Goal: Information Seeking & Learning: Learn about a topic

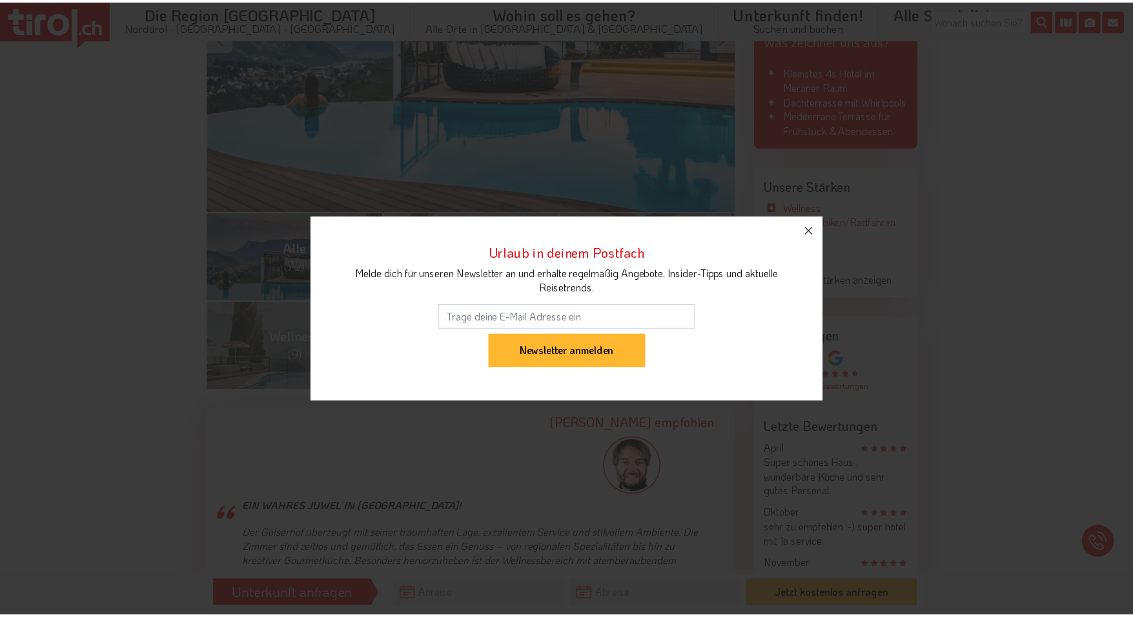
scroll to position [387, 0]
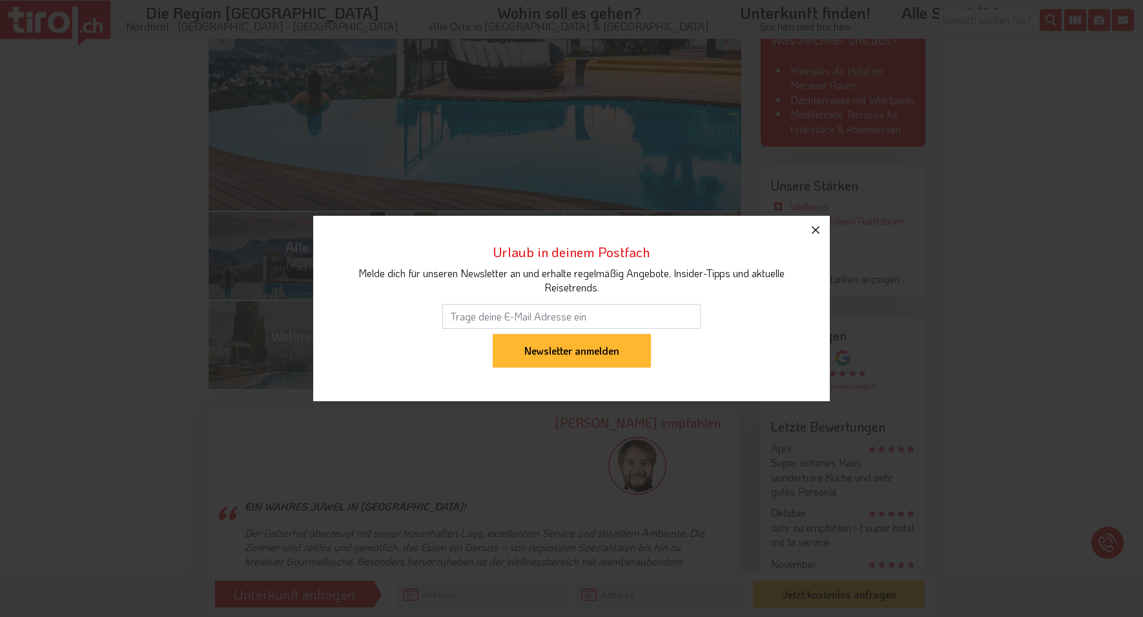
click at [818, 234] on icon "button" at bounding box center [815, 229] width 15 height 15
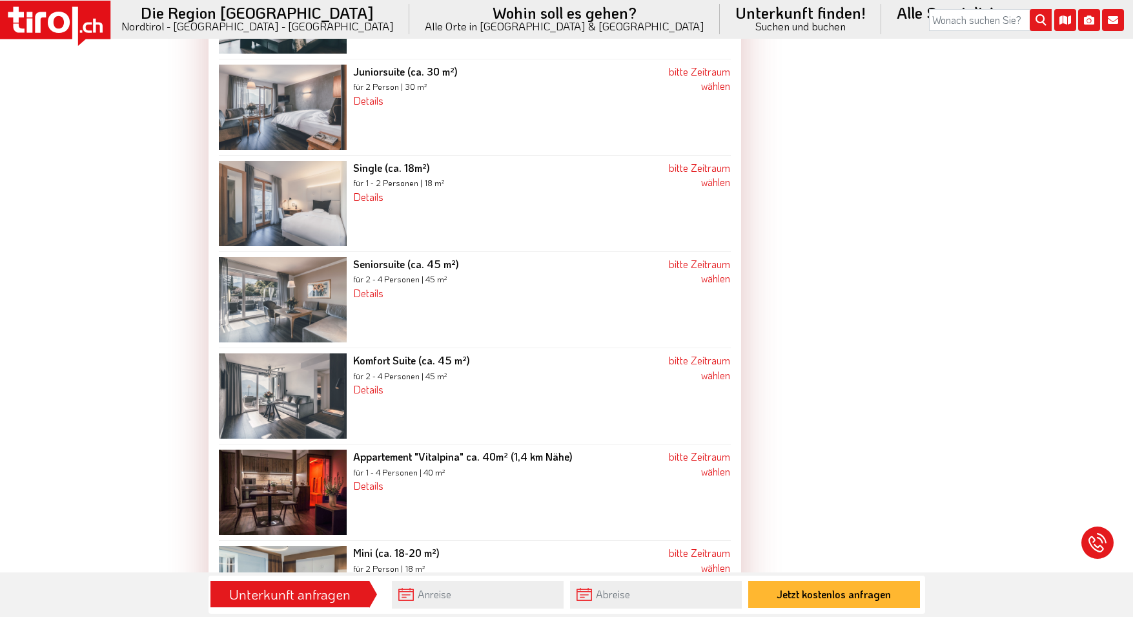
scroll to position [1937, 0]
click at [291, 294] on img at bounding box center [283, 298] width 128 height 85
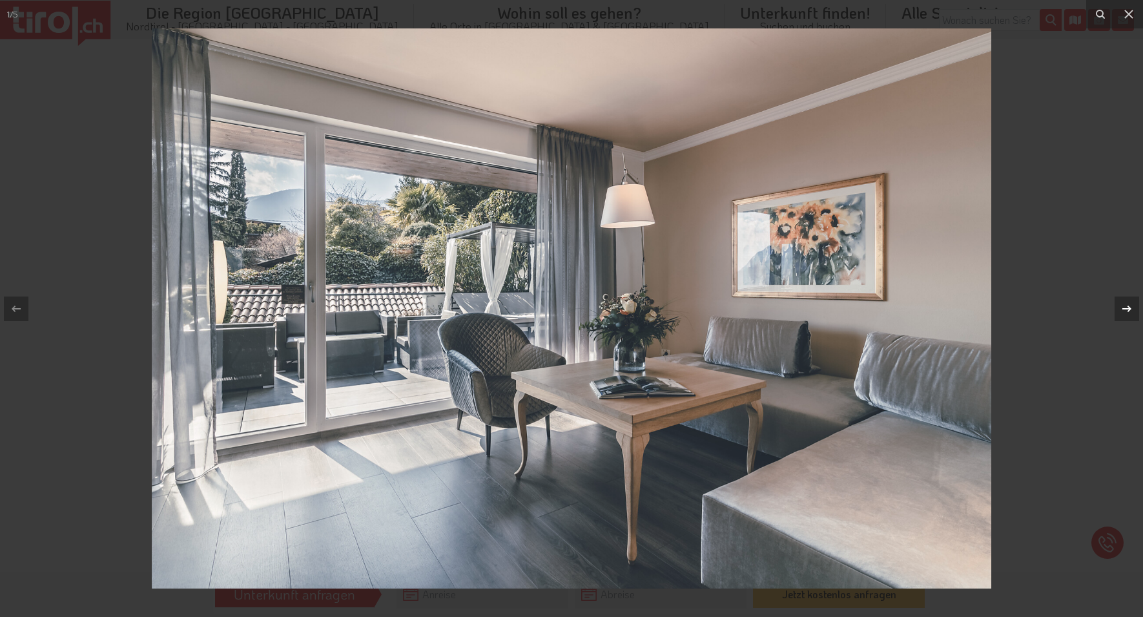
click at [1126, 303] on icon at bounding box center [1126, 308] width 15 height 15
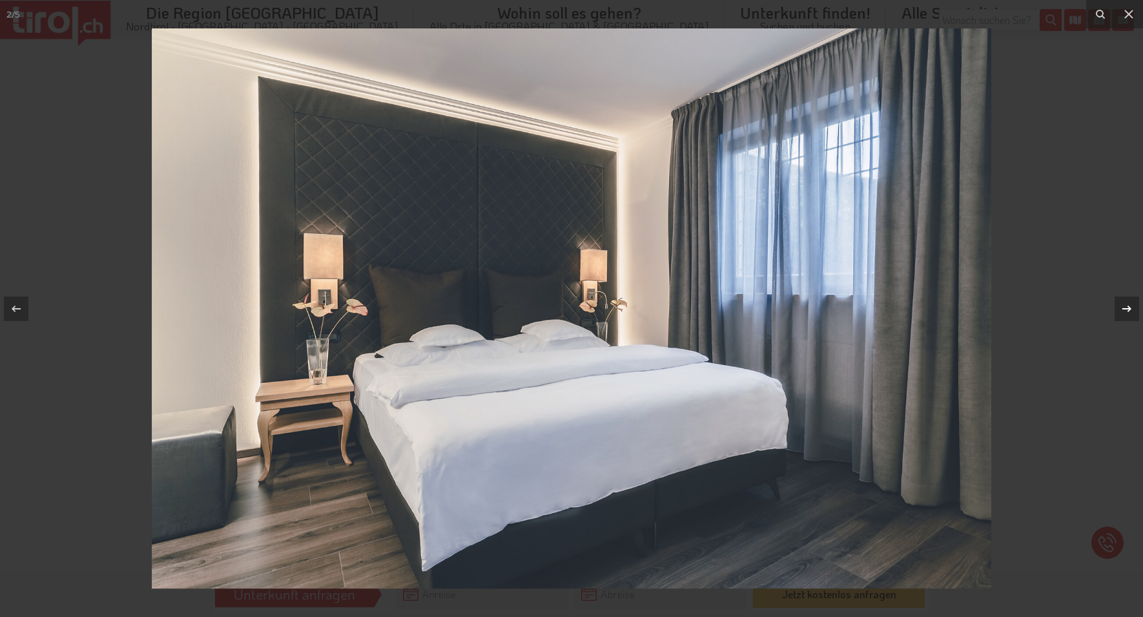
click at [1126, 303] on icon at bounding box center [1126, 308] width 15 height 15
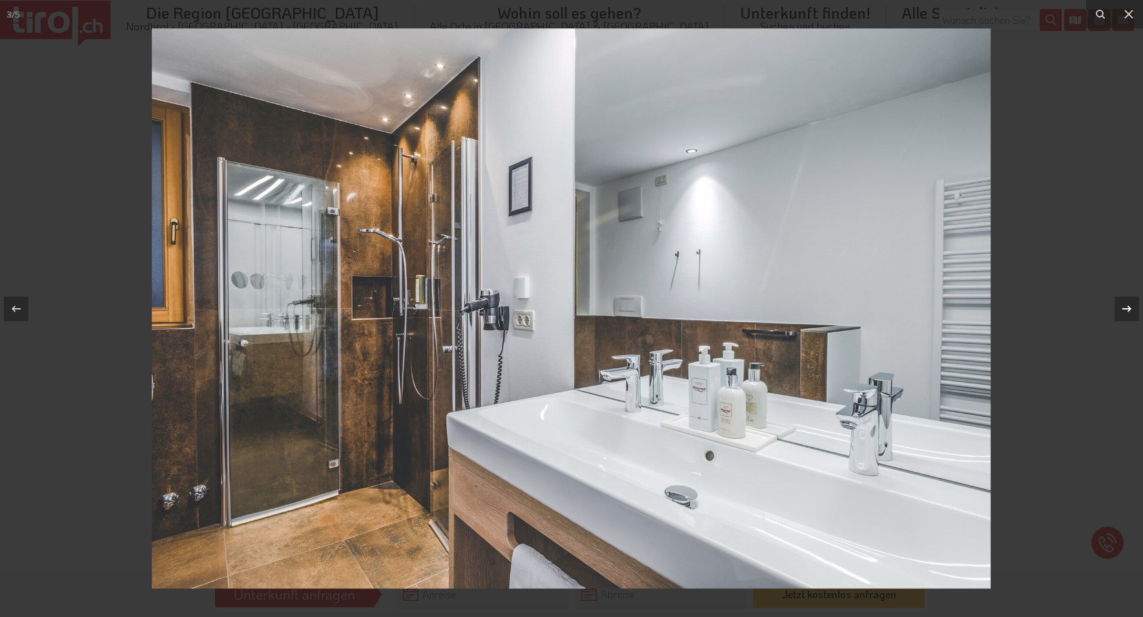
click at [1126, 303] on div "3 / 5" at bounding box center [571, 308] width 1143 height 617
click at [1126, 306] on icon at bounding box center [1126, 308] width 15 height 15
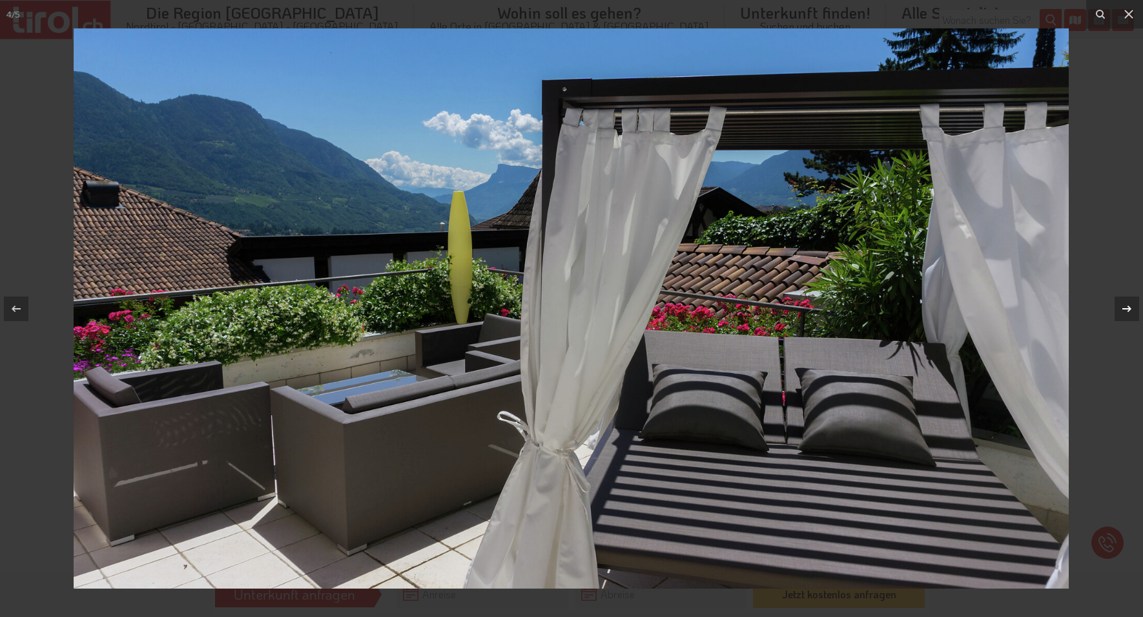
click at [1126, 306] on icon at bounding box center [1126, 308] width 15 height 15
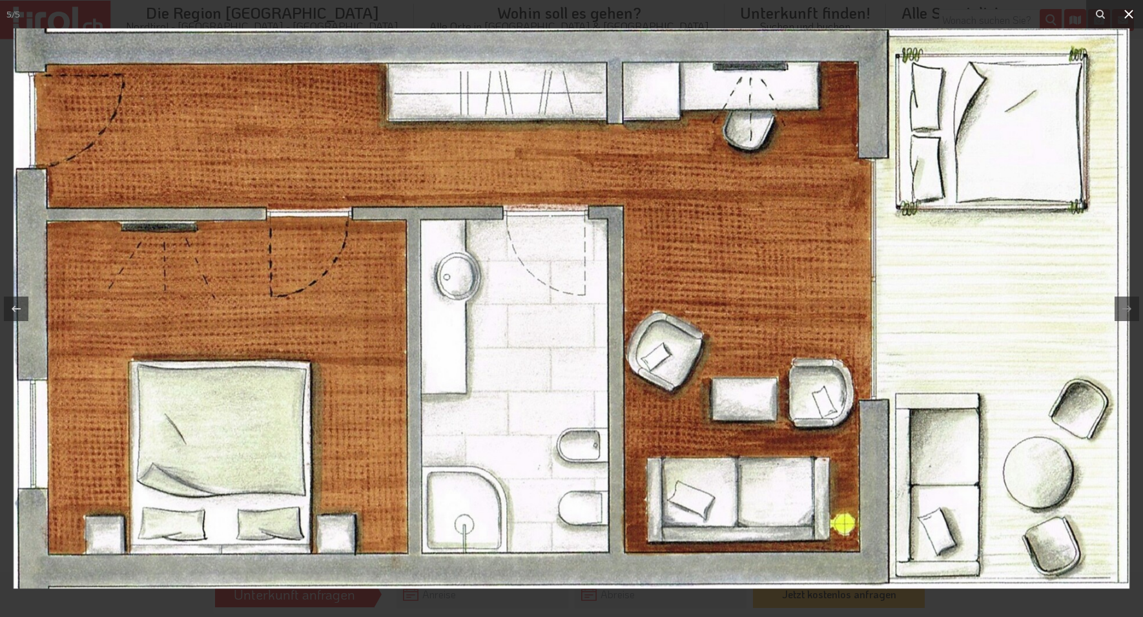
click at [1129, 15] on icon at bounding box center [1128, 14] width 9 height 9
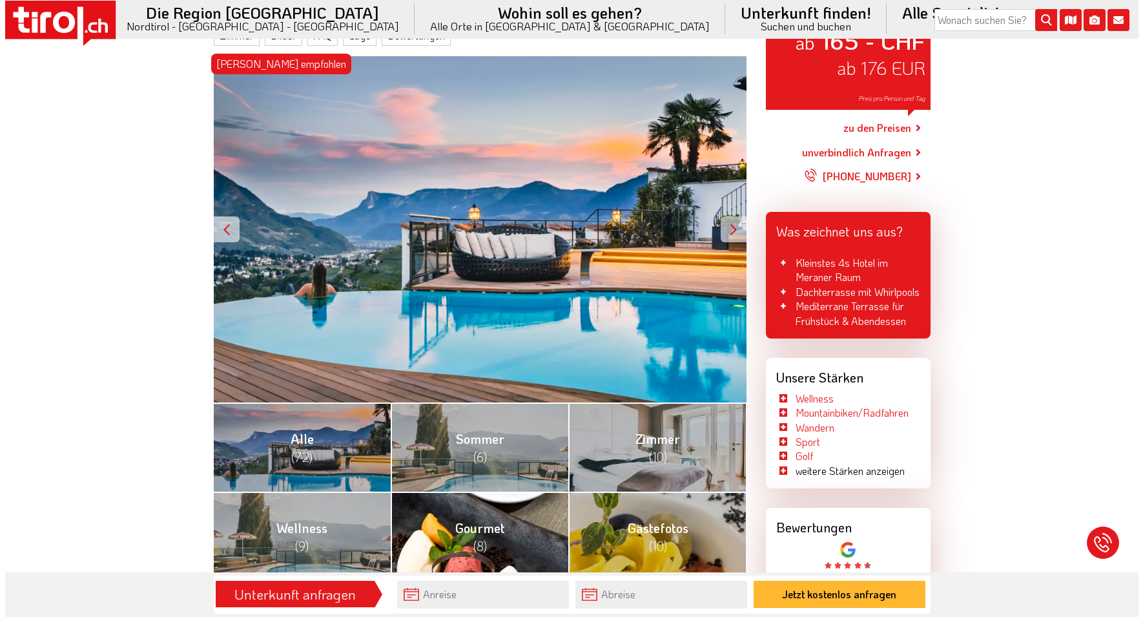
scroll to position [194, 0]
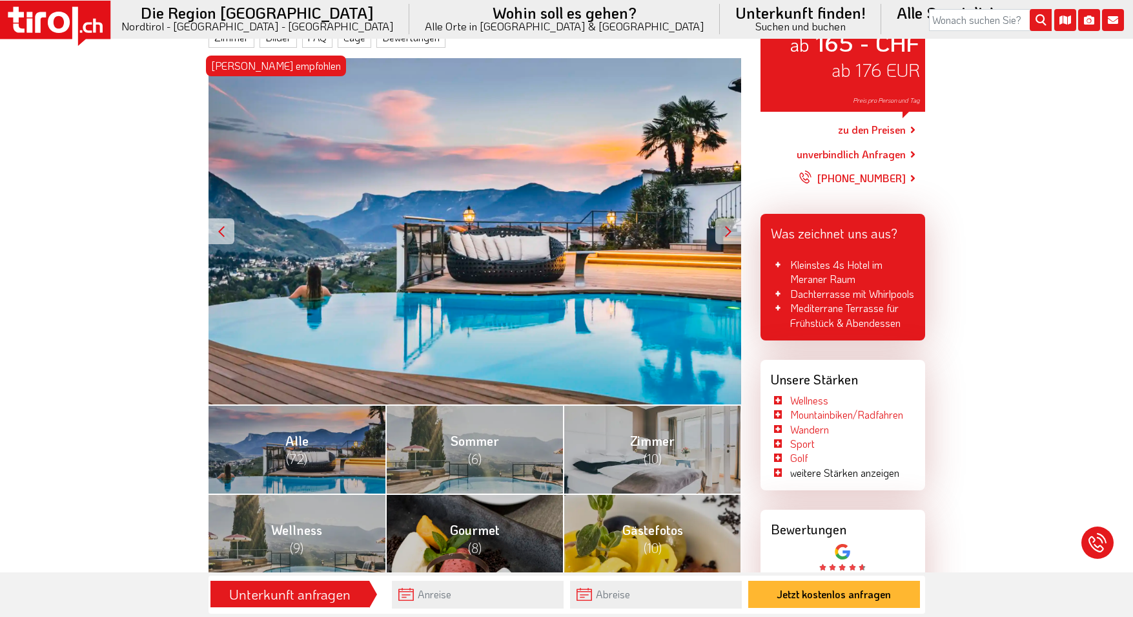
click at [330, 185] on div "[PERSON_NAME] empfohlen ab 165 - CHF ab 176 EUR Preis pro Person und Tag" at bounding box center [475, 231] width 533 height 346
click at [726, 231] on div at bounding box center [728, 231] width 26 height 26
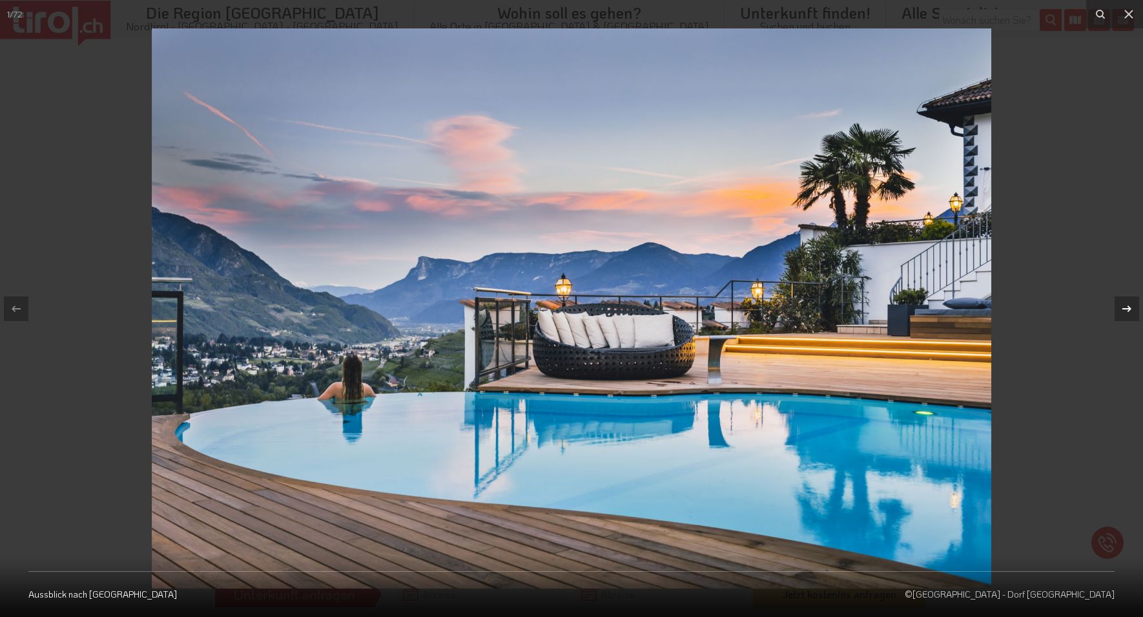
click at [1132, 305] on icon at bounding box center [1126, 308] width 15 height 15
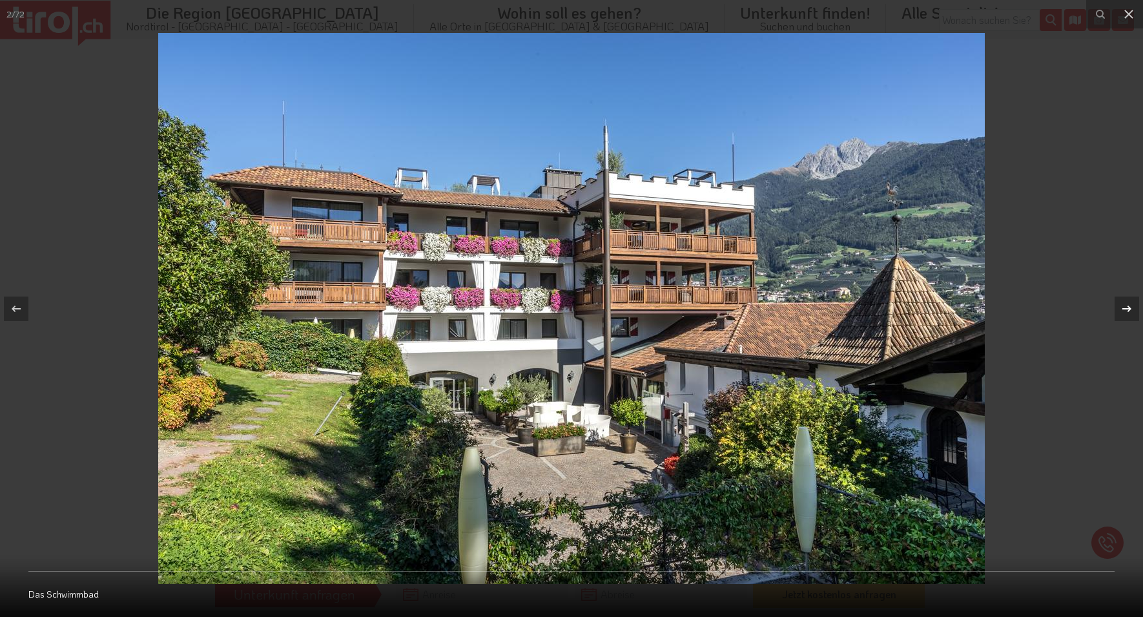
click at [1133, 303] on div "2 / 72 Das Schwimmbad" at bounding box center [571, 308] width 1143 height 617
click at [1126, 309] on icon at bounding box center [1126, 308] width 9 height 6
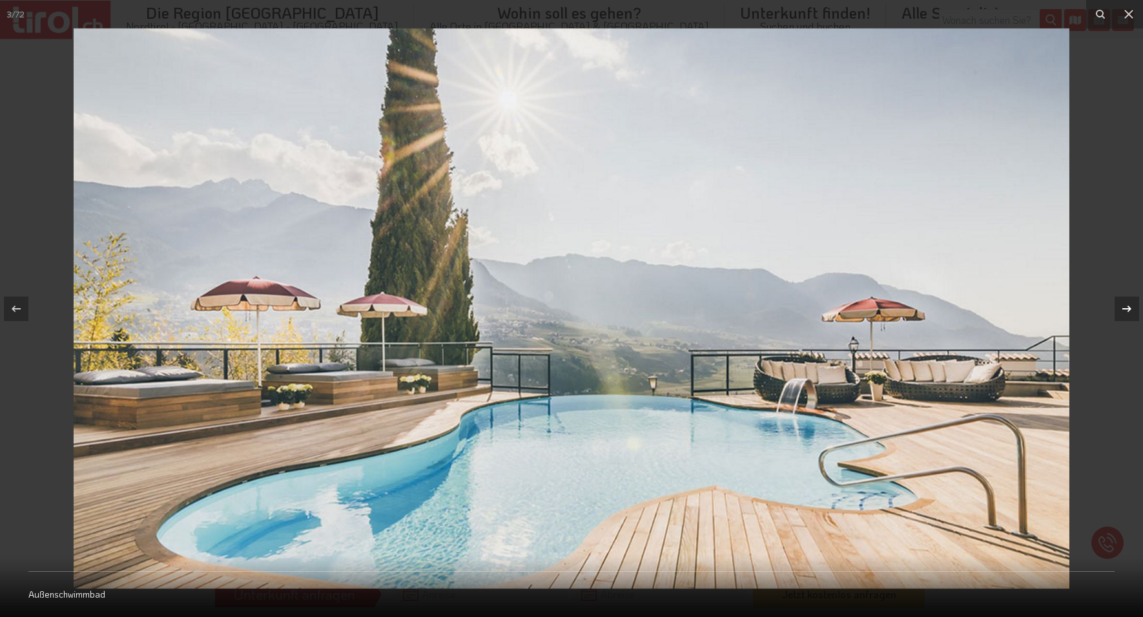
click at [1126, 309] on icon at bounding box center [1126, 308] width 9 height 6
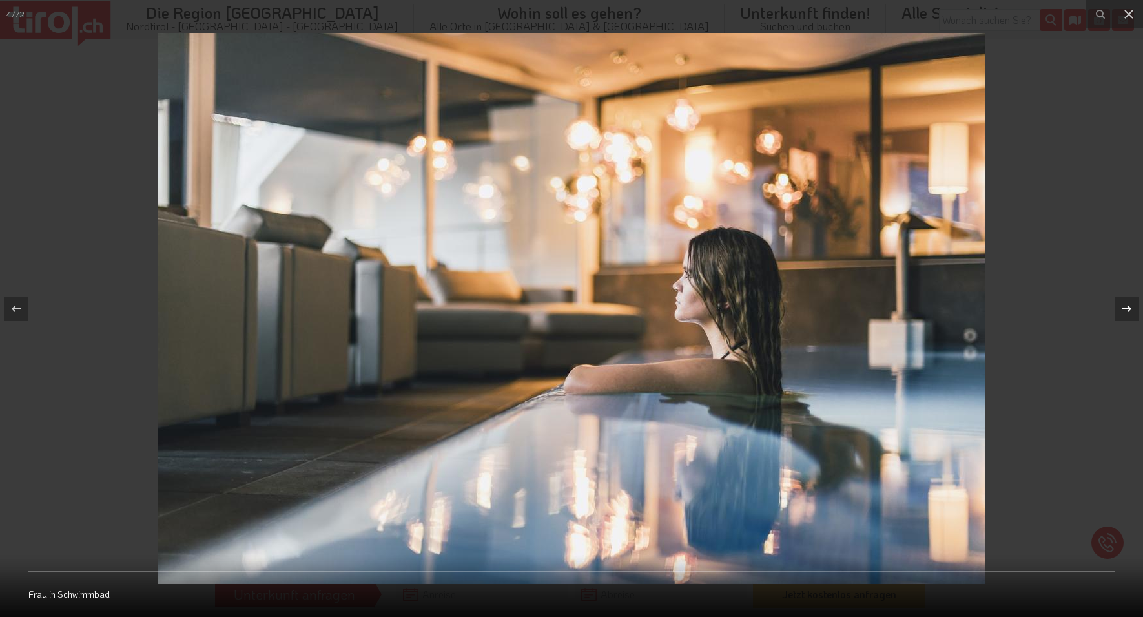
click at [1126, 309] on icon at bounding box center [1126, 308] width 9 height 6
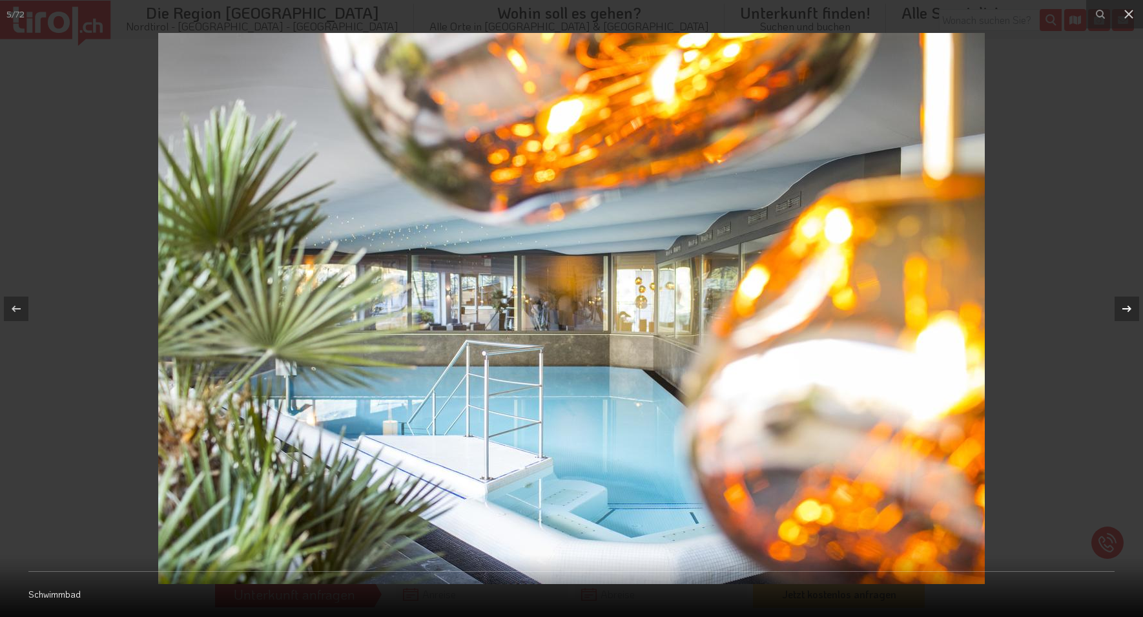
click at [1126, 309] on icon at bounding box center [1126, 308] width 9 height 6
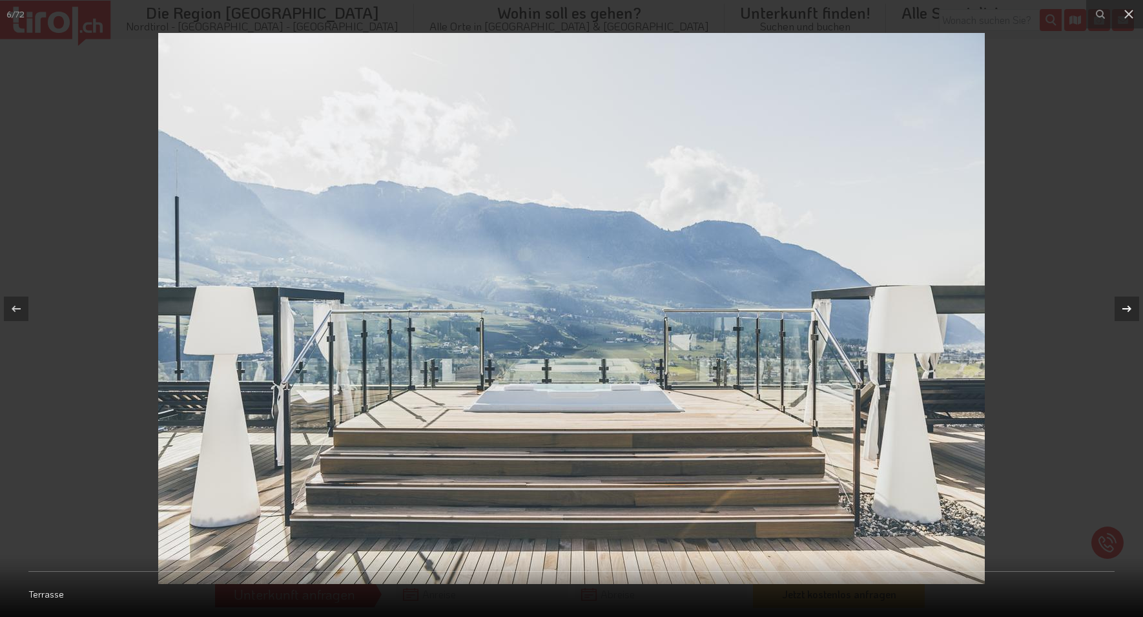
click at [1126, 309] on icon at bounding box center [1126, 308] width 9 height 6
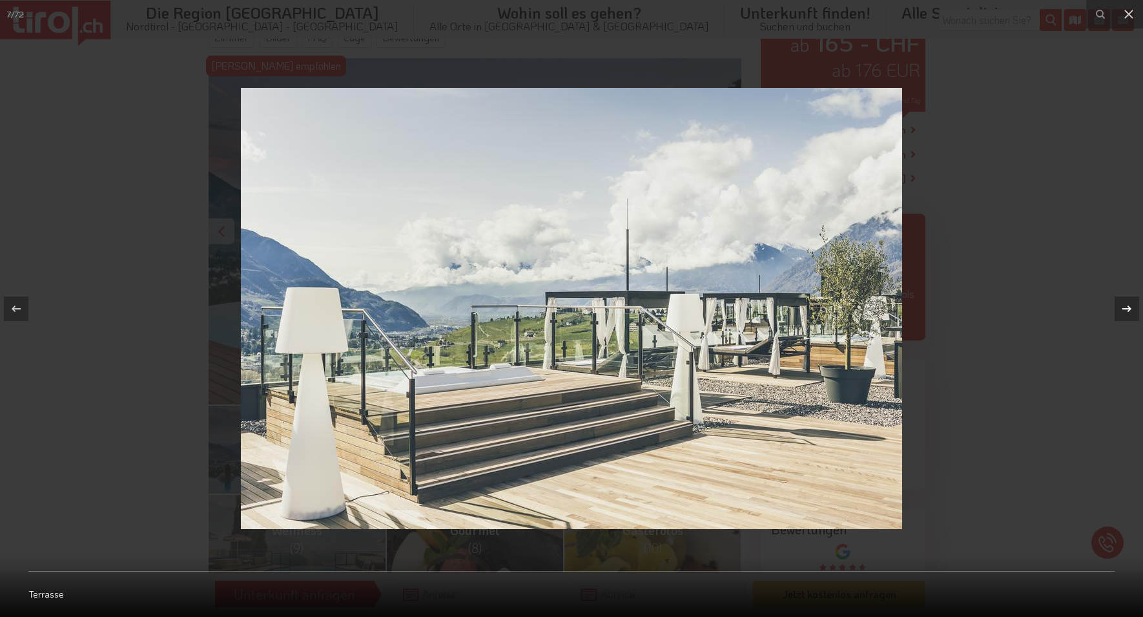
click at [1126, 307] on icon at bounding box center [1126, 308] width 15 height 15
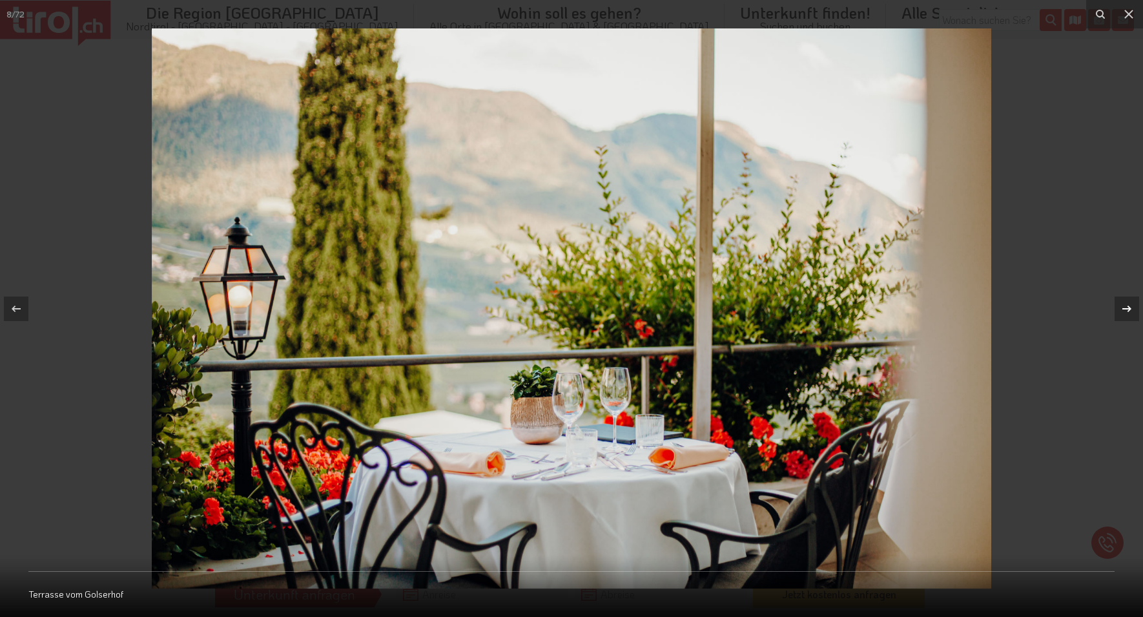
click at [1126, 307] on icon at bounding box center [1126, 308] width 15 height 15
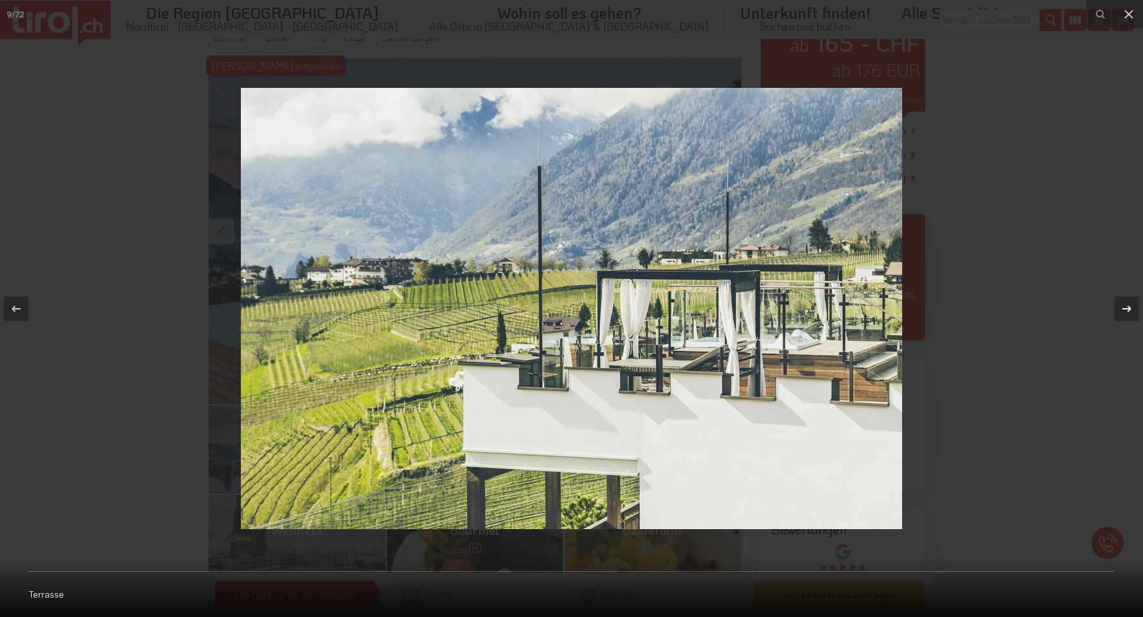
click at [1124, 308] on icon at bounding box center [1126, 308] width 9 height 6
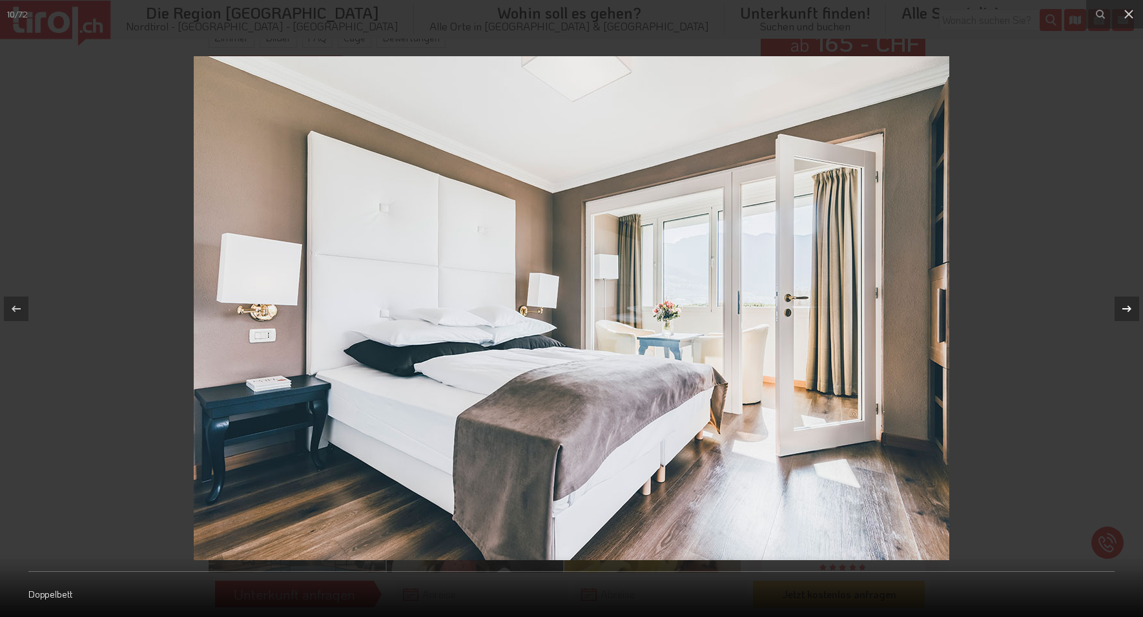
click at [1124, 308] on icon at bounding box center [1126, 308] width 9 height 6
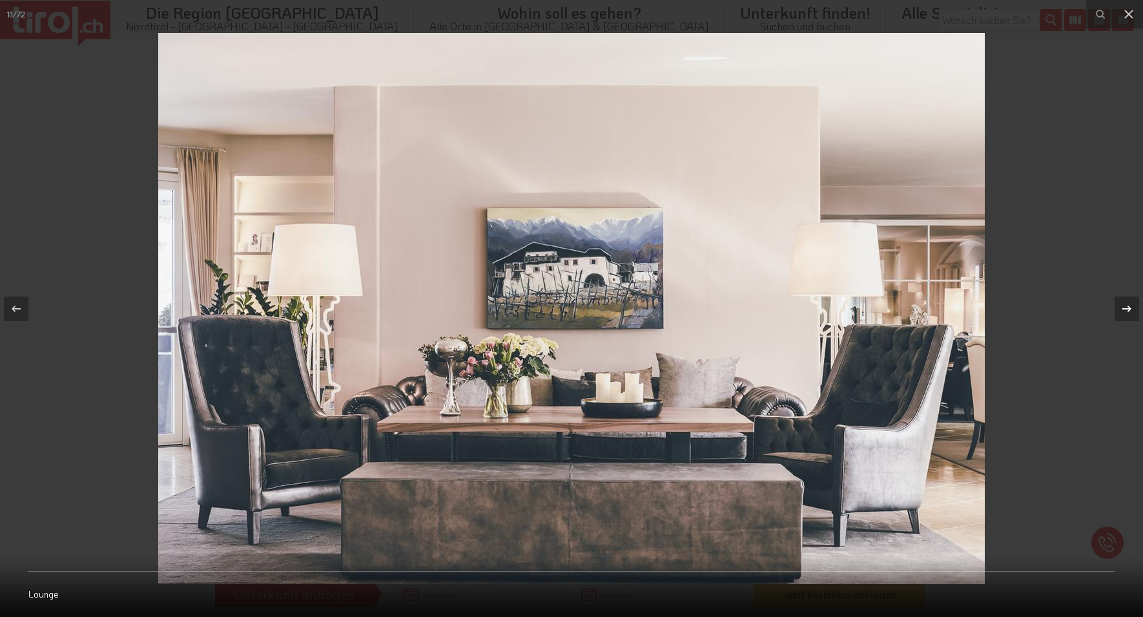
click at [1124, 308] on div "11 / 72 Lounge" at bounding box center [571, 308] width 1143 height 617
click at [1123, 305] on icon at bounding box center [1126, 308] width 15 height 15
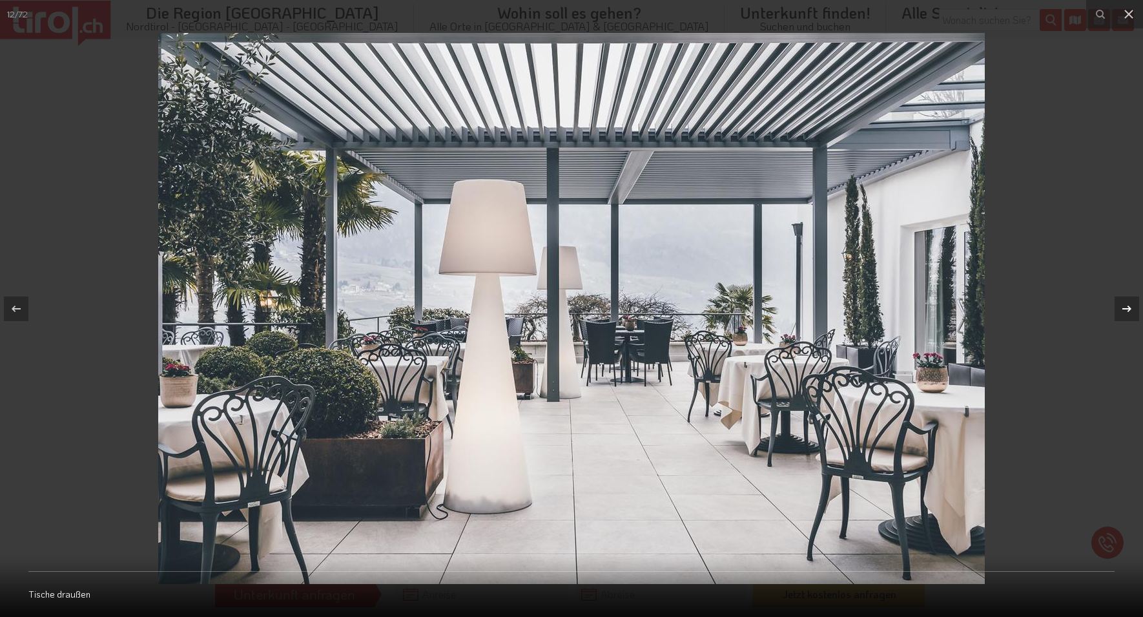
click at [1123, 305] on icon at bounding box center [1126, 308] width 15 height 15
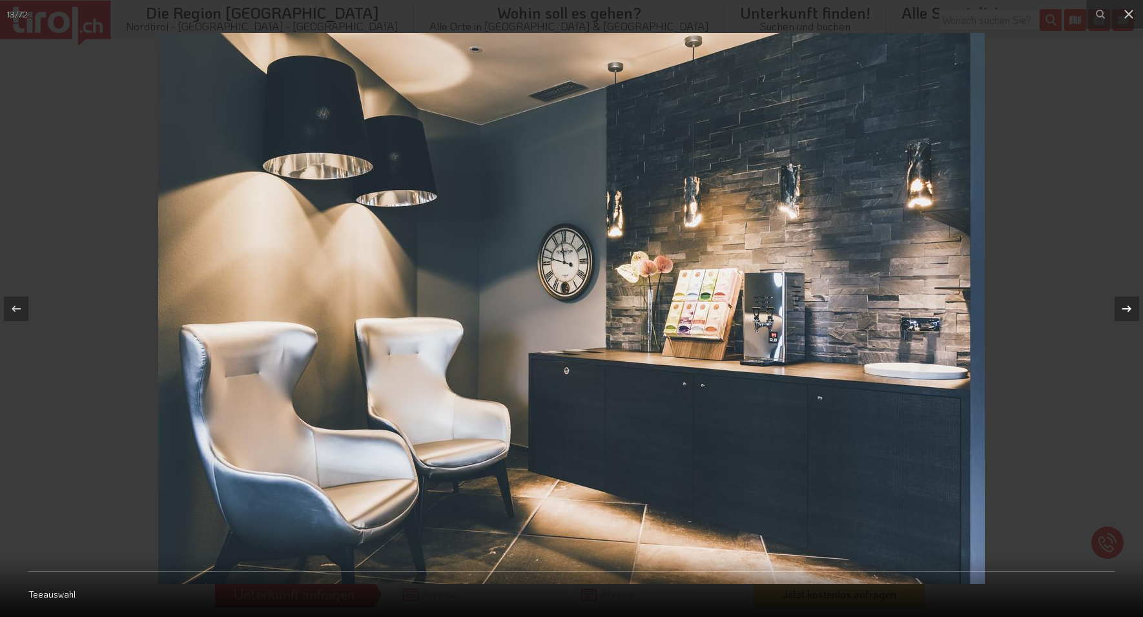
click at [1123, 305] on icon at bounding box center [1126, 308] width 15 height 15
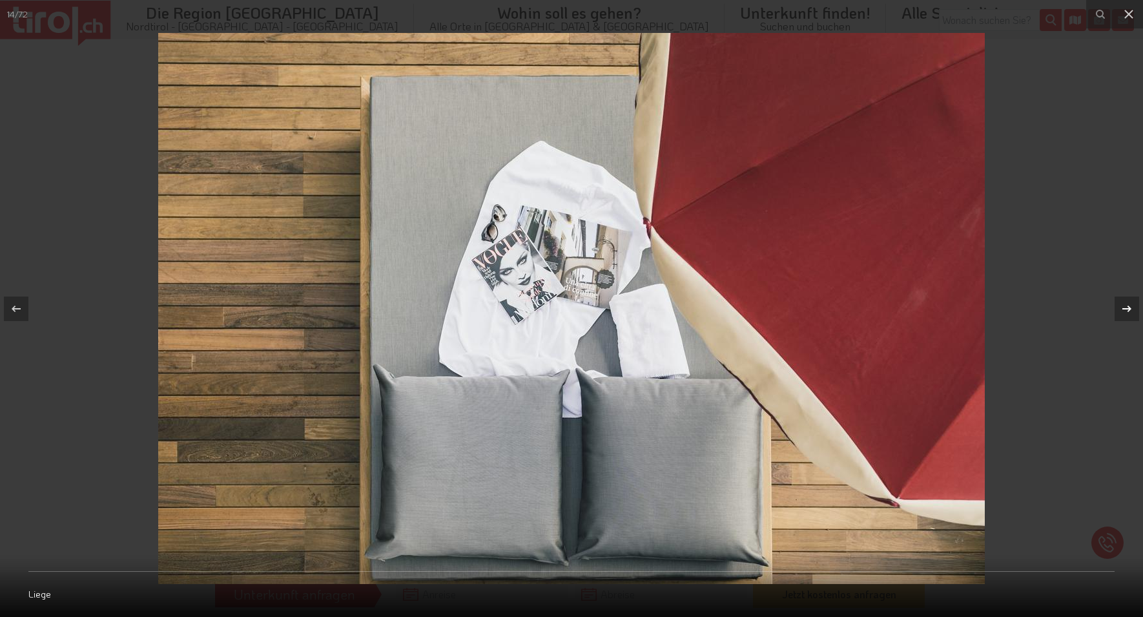
click at [1129, 306] on icon at bounding box center [1126, 308] width 15 height 15
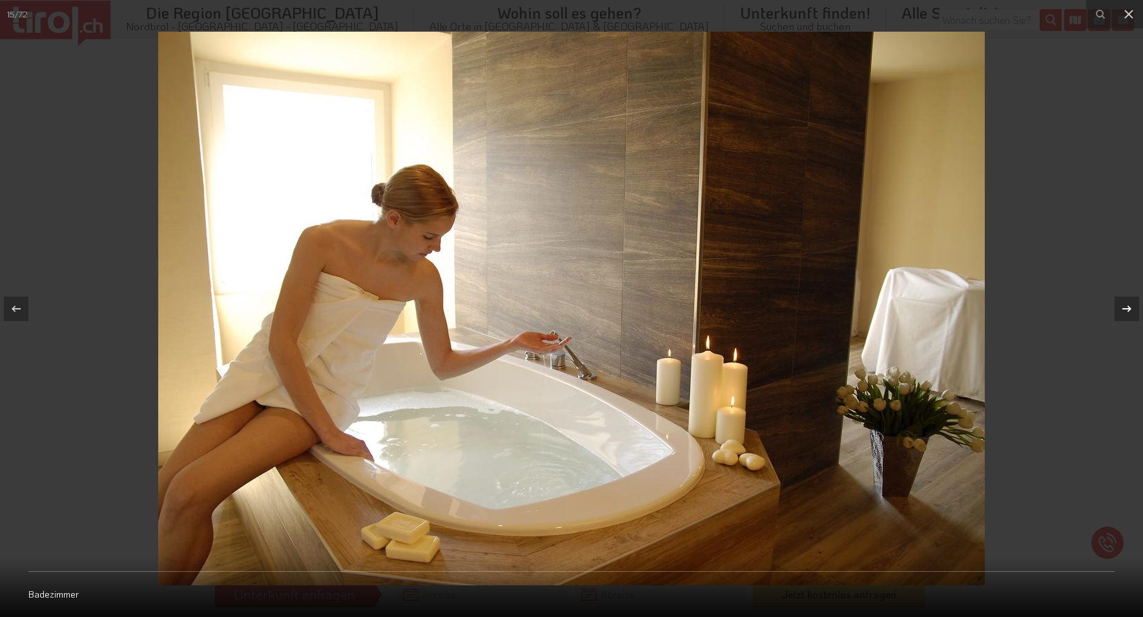
click at [1125, 301] on icon at bounding box center [1126, 308] width 15 height 15
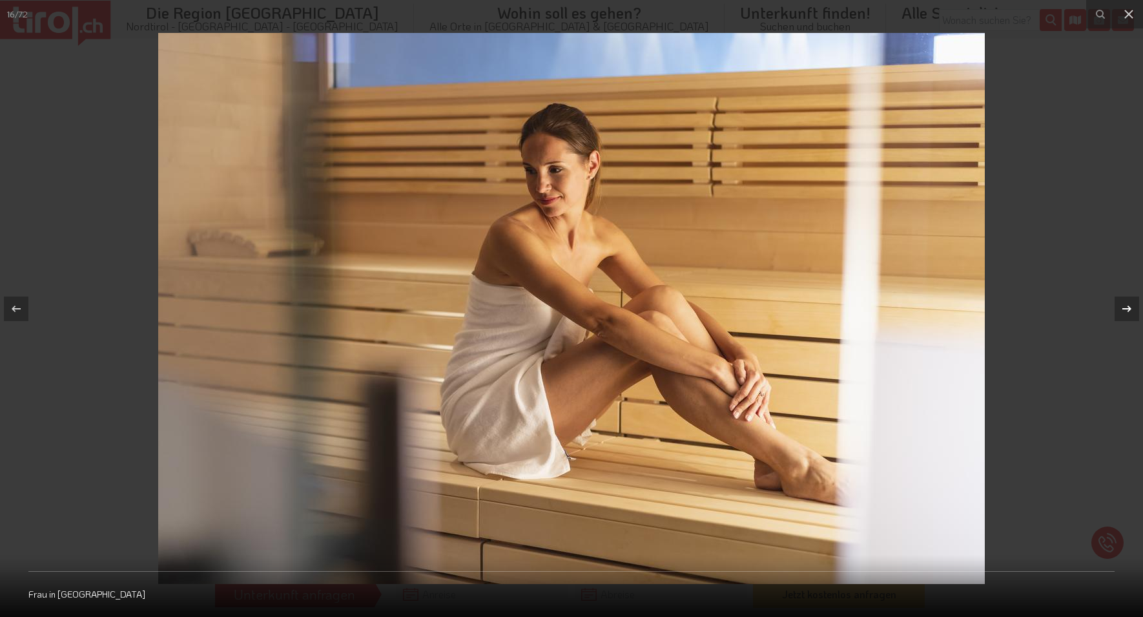
click at [1125, 301] on icon at bounding box center [1126, 308] width 15 height 15
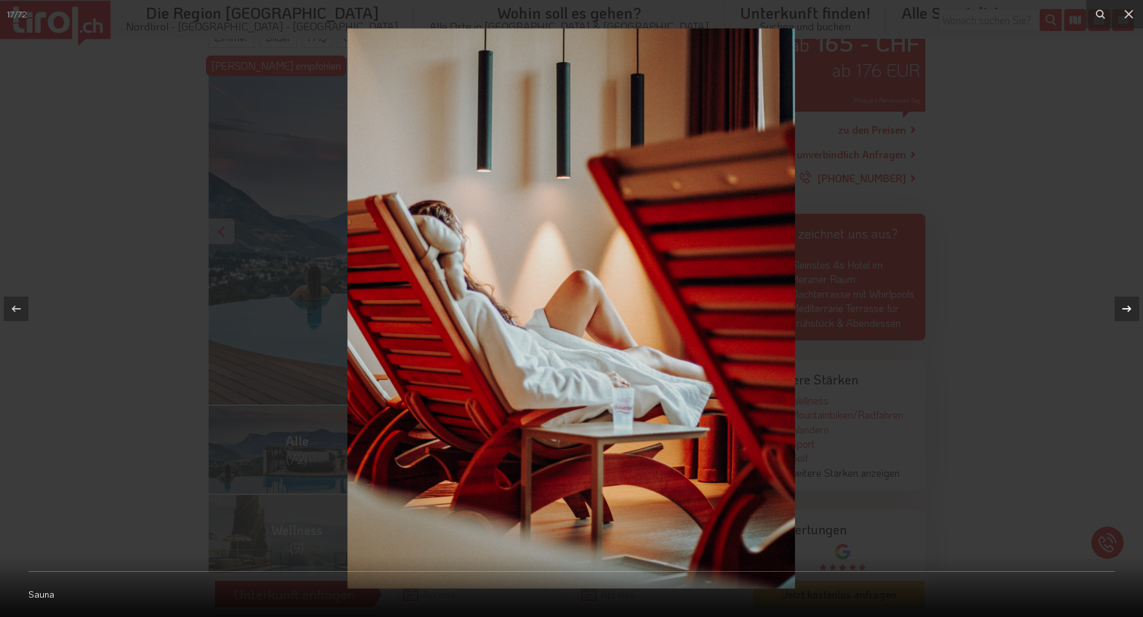
click at [1125, 301] on icon at bounding box center [1126, 308] width 15 height 15
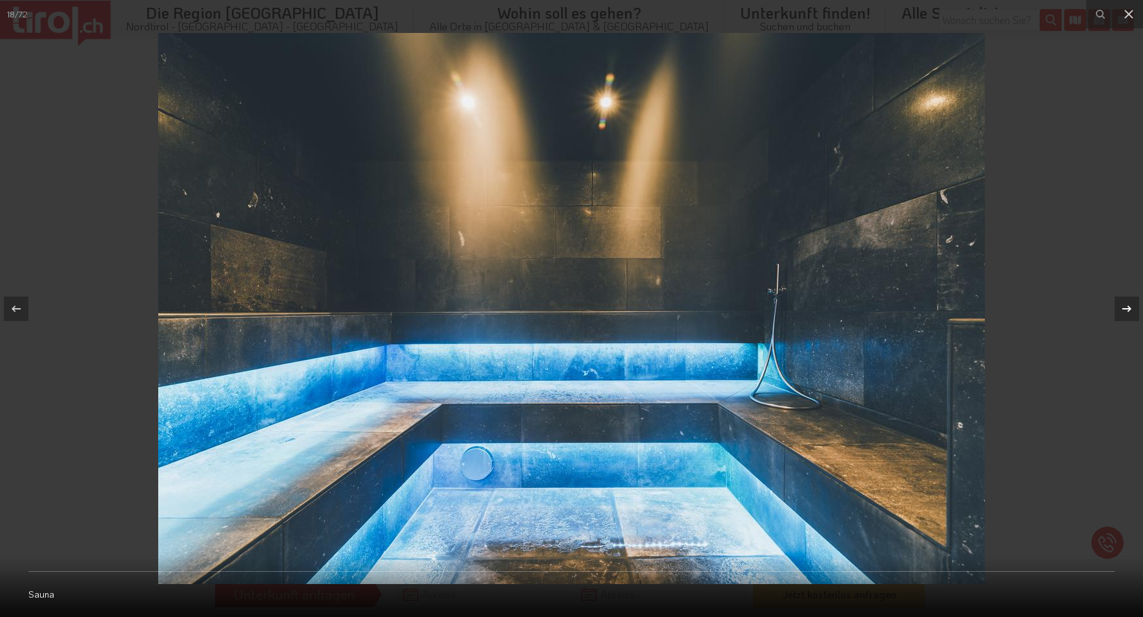
click at [1125, 301] on icon at bounding box center [1126, 308] width 15 height 15
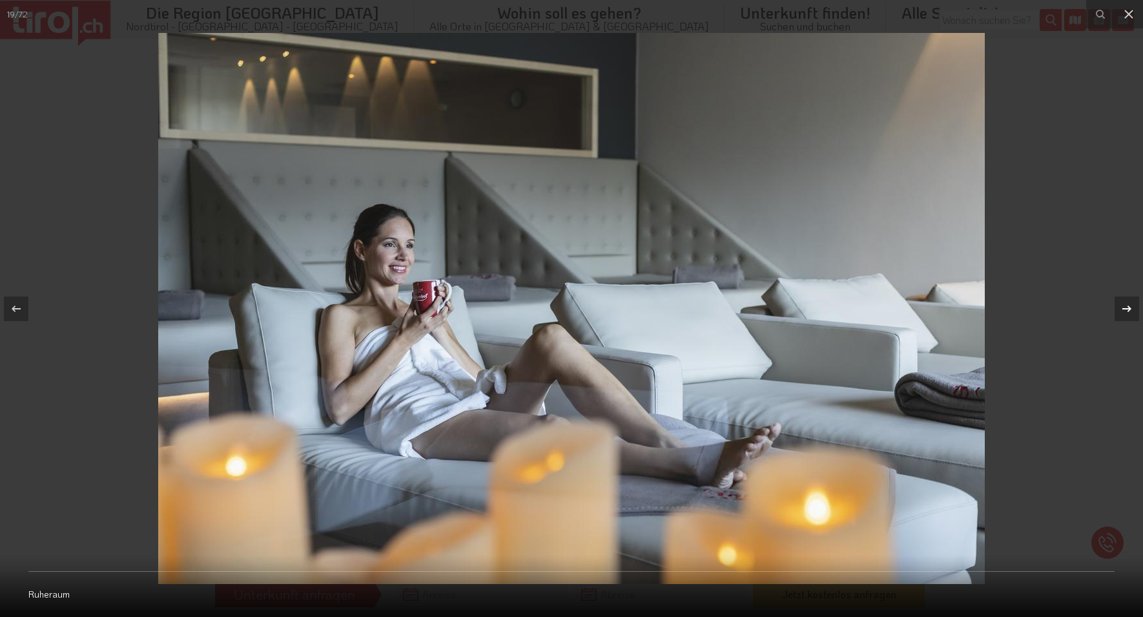
click at [1125, 301] on icon at bounding box center [1126, 308] width 15 height 15
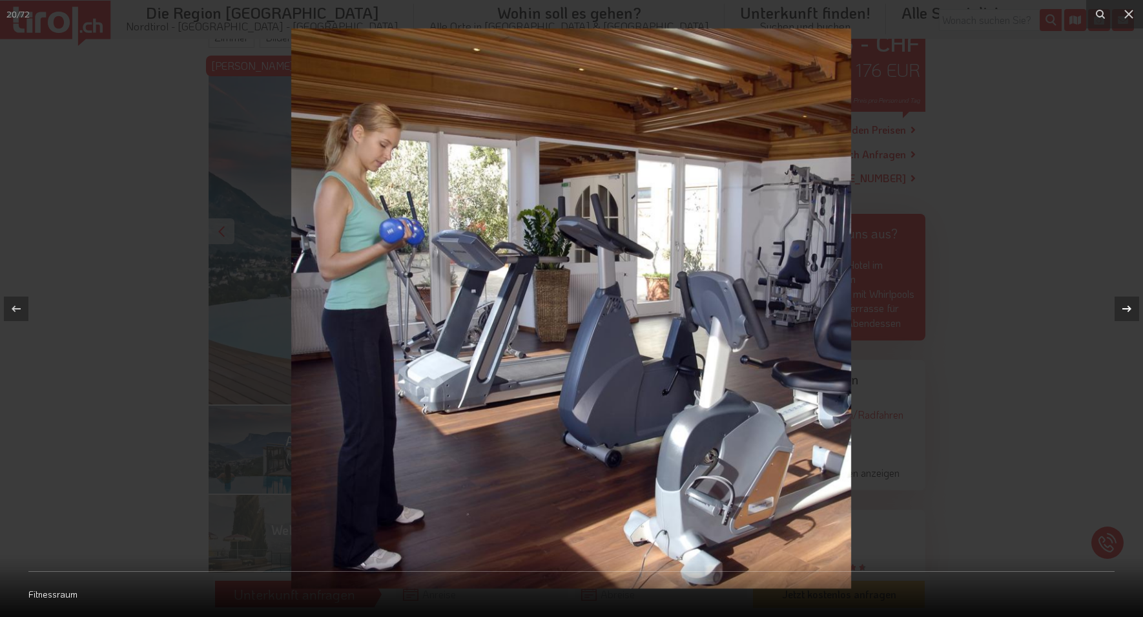
click at [1125, 301] on icon at bounding box center [1126, 308] width 15 height 15
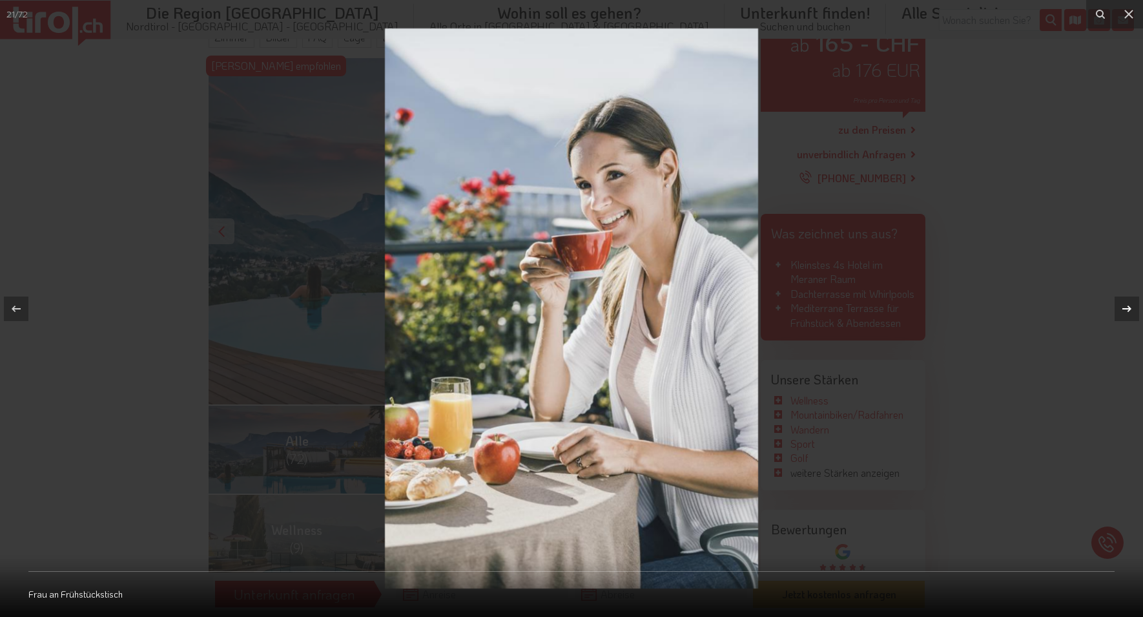
click at [1125, 301] on icon at bounding box center [1126, 308] width 15 height 15
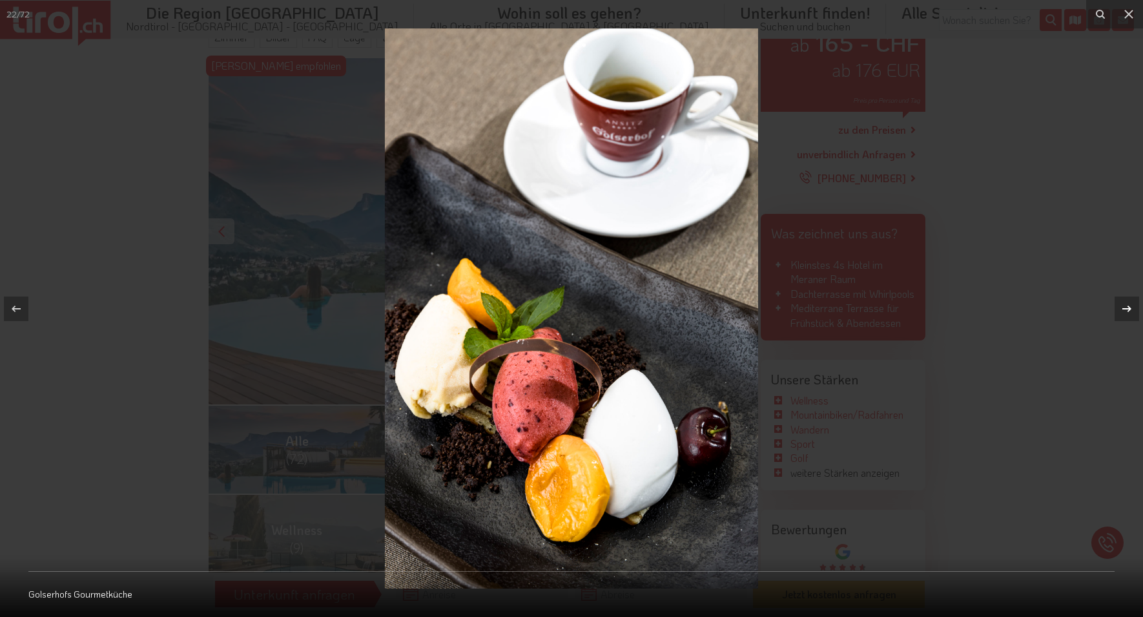
click at [1126, 307] on icon at bounding box center [1126, 308] width 15 height 15
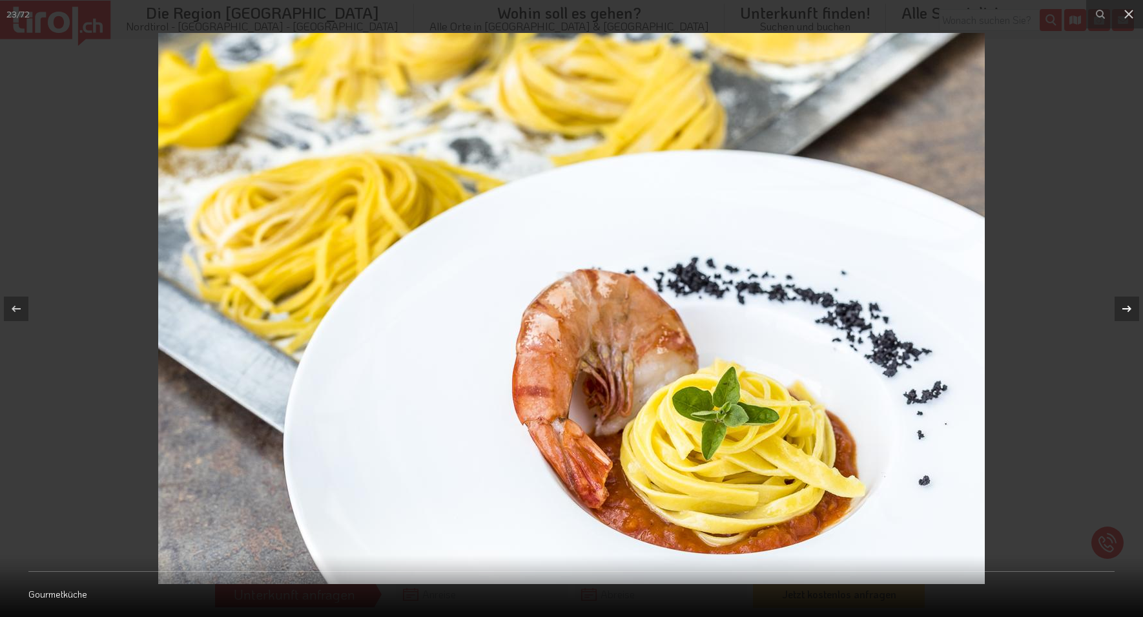
click at [1126, 307] on icon at bounding box center [1126, 308] width 15 height 15
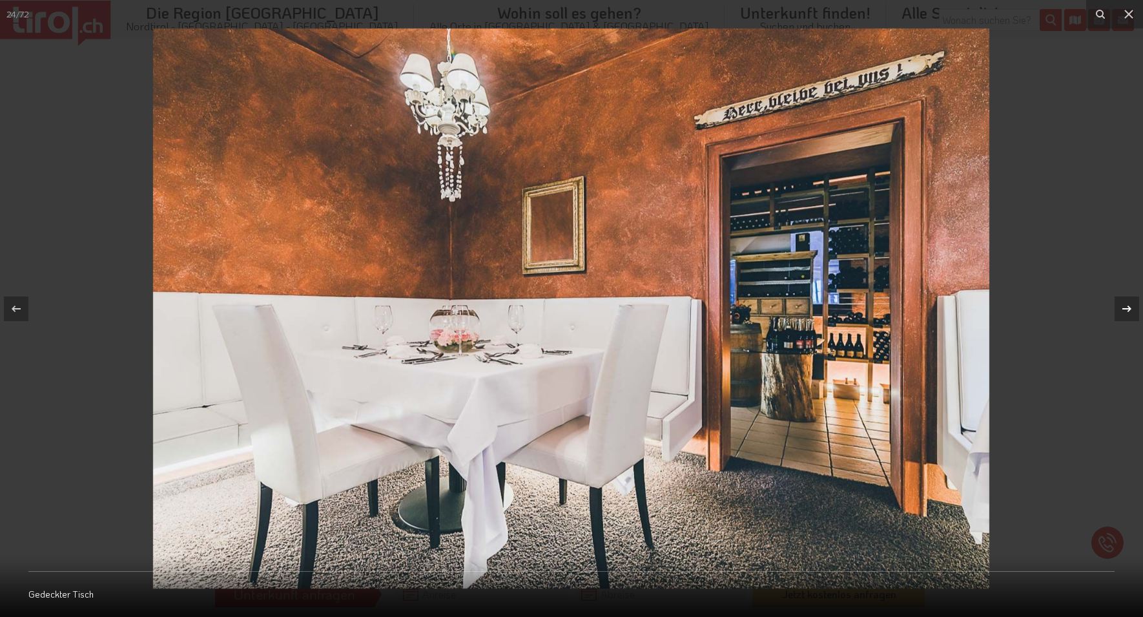
click at [1126, 307] on icon at bounding box center [1126, 308] width 15 height 15
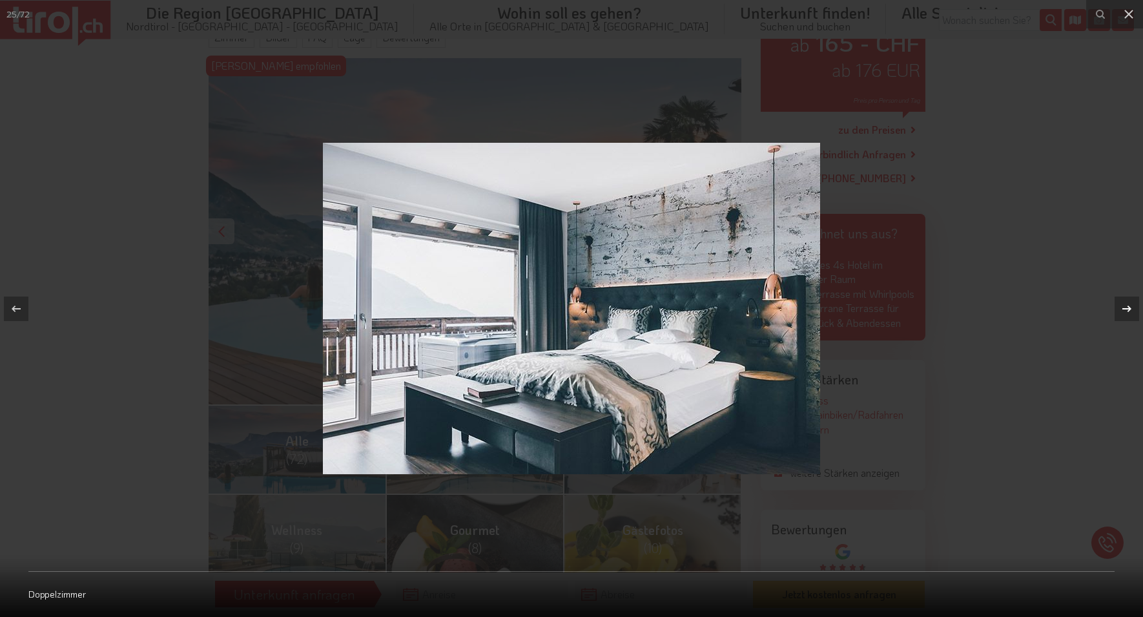
click at [1126, 307] on icon at bounding box center [1126, 308] width 15 height 15
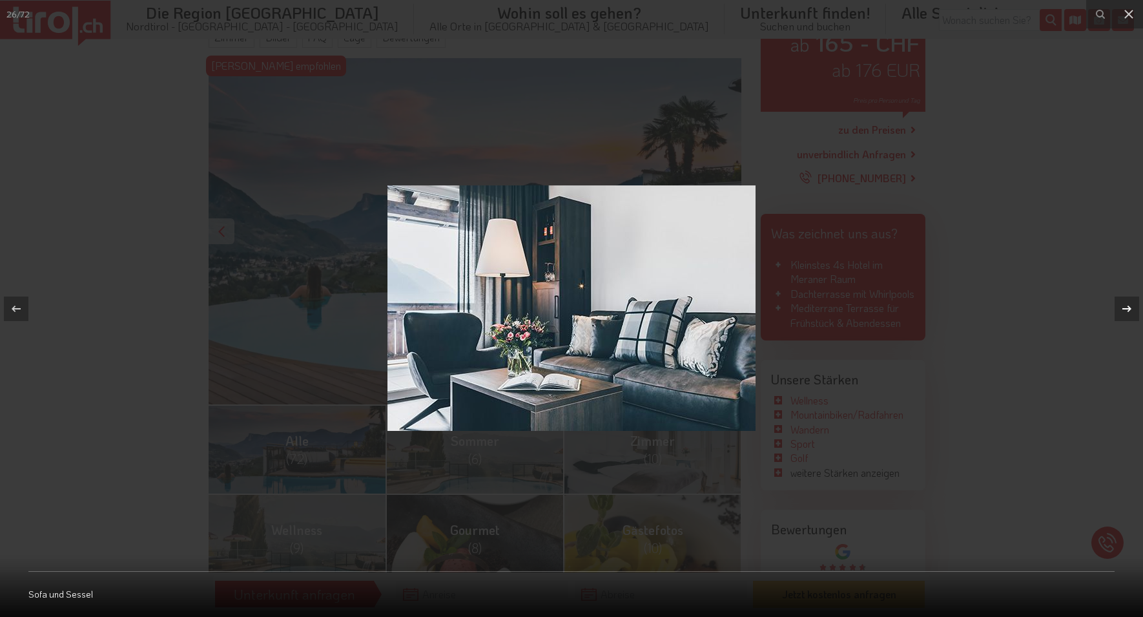
click at [1126, 307] on icon at bounding box center [1126, 308] width 15 height 15
